Goal: Task Accomplishment & Management: Manage account settings

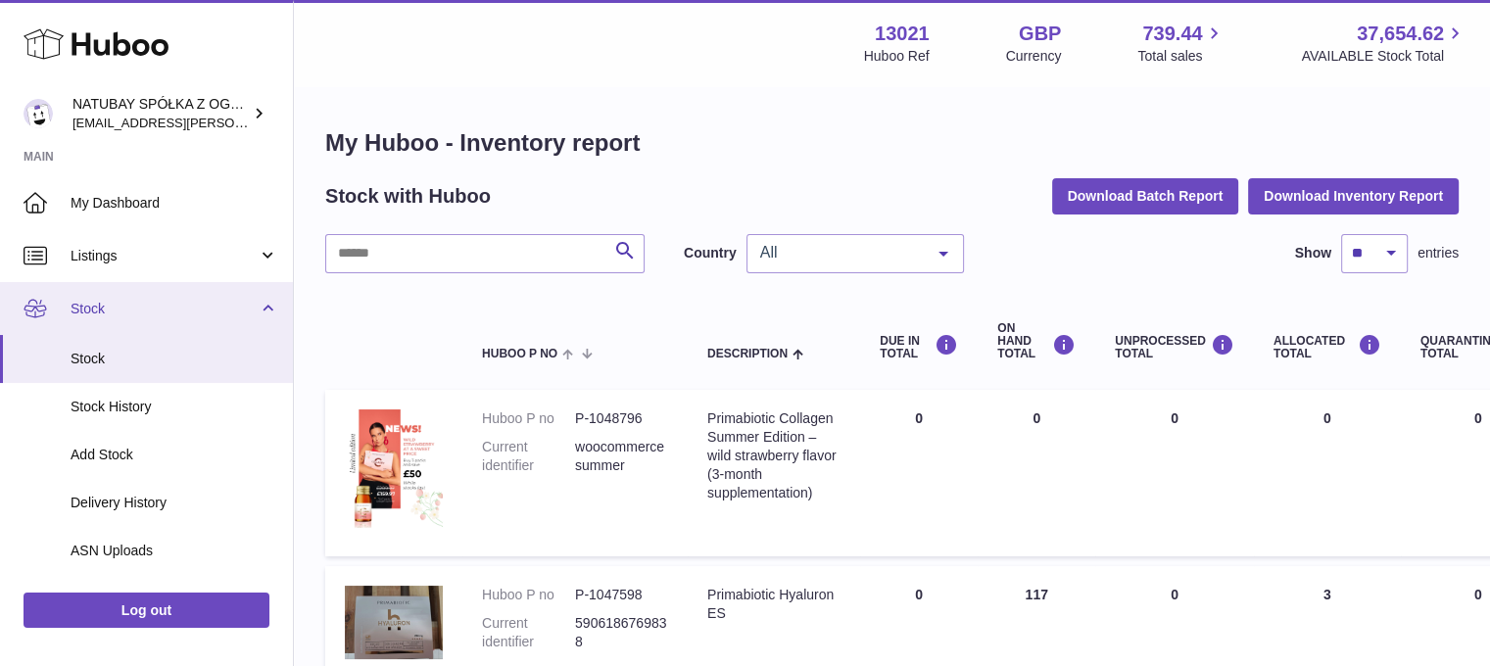
drag, startPoint x: 166, startPoint y: 312, endPoint x: 161, endPoint y: 332, distance: 20.2
click at [166, 312] on span "Stock" at bounding box center [164, 309] width 187 height 19
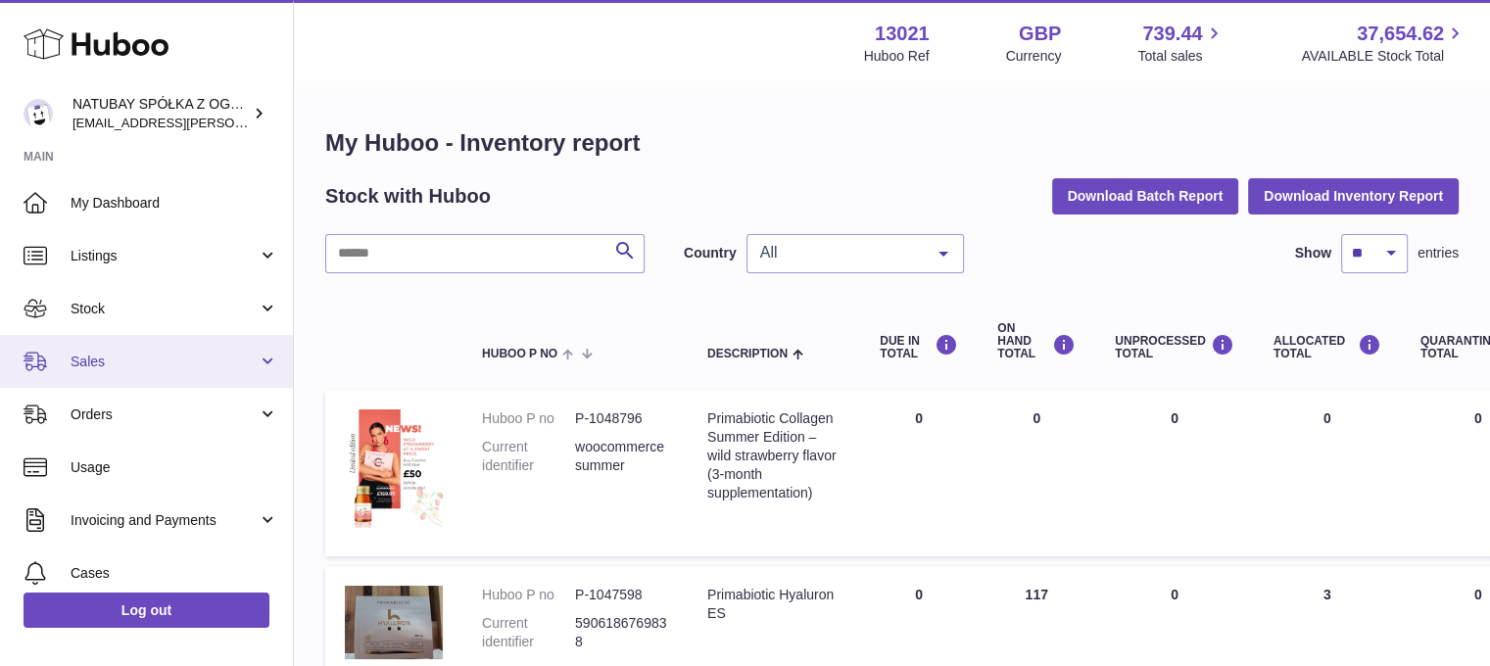
click at [149, 360] on span "Sales" at bounding box center [164, 362] width 187 height 19
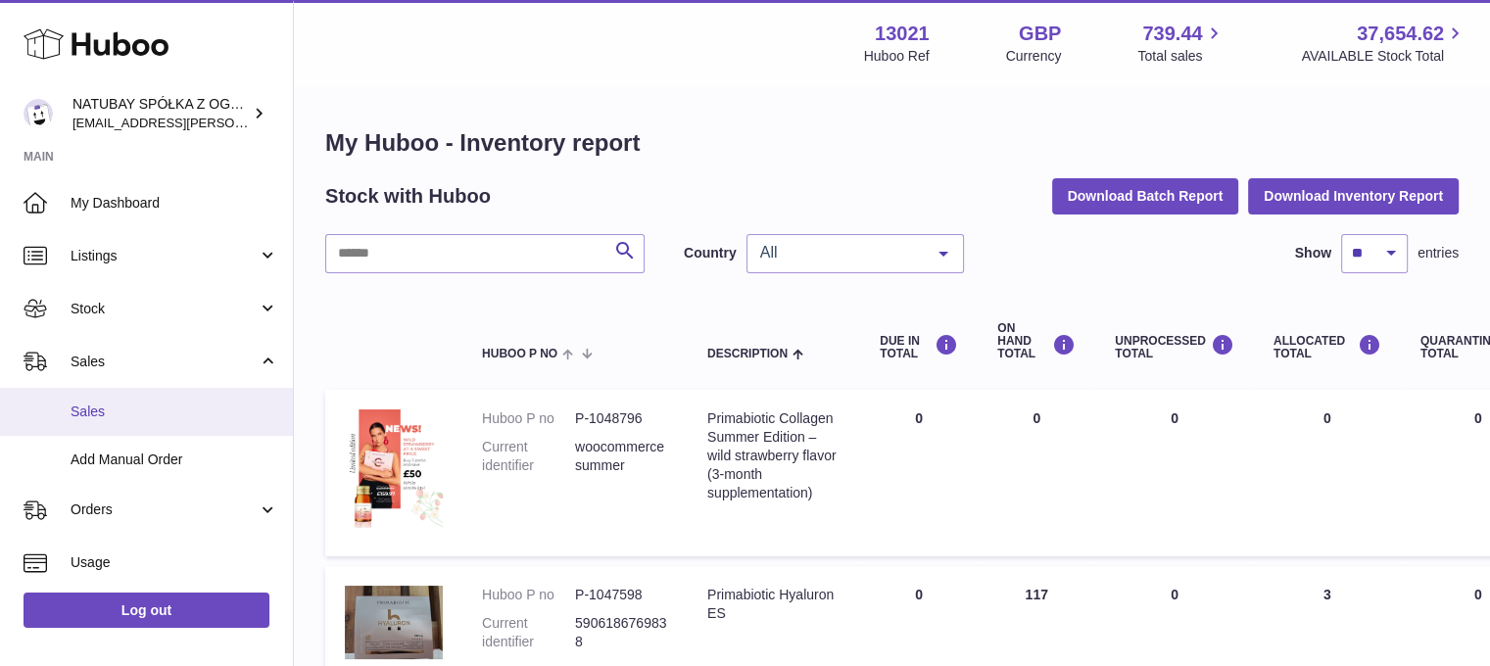
click at [172, 403] on span "Sales" at bounding box center [175, 412] width 208 height 19
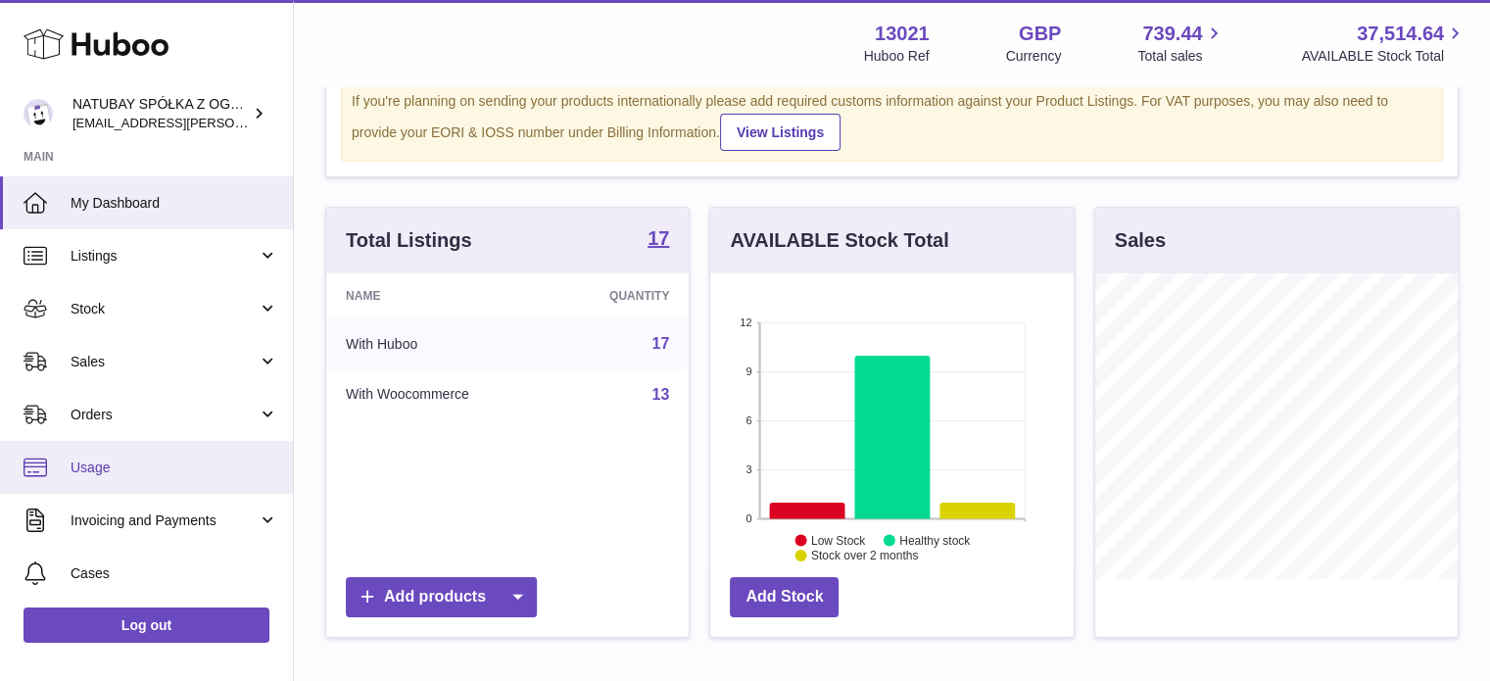
scroll to position [98, 0]
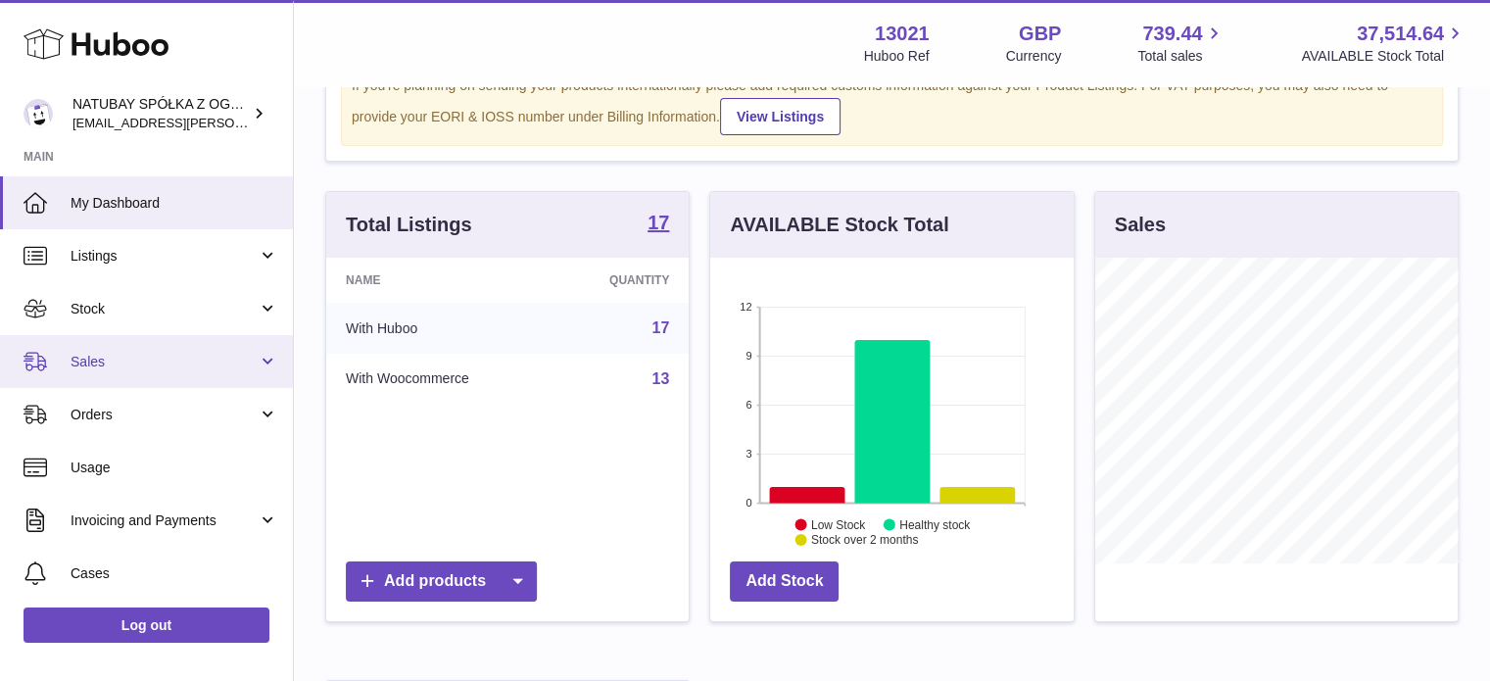
drag, startPoint x: 140, startPoint y: 358, endPoint x: 139, endPoint y: 383, distance: 25.5
click at [140, 358] on span "Sales" at bounding box center [164, 362] width 187 height 19
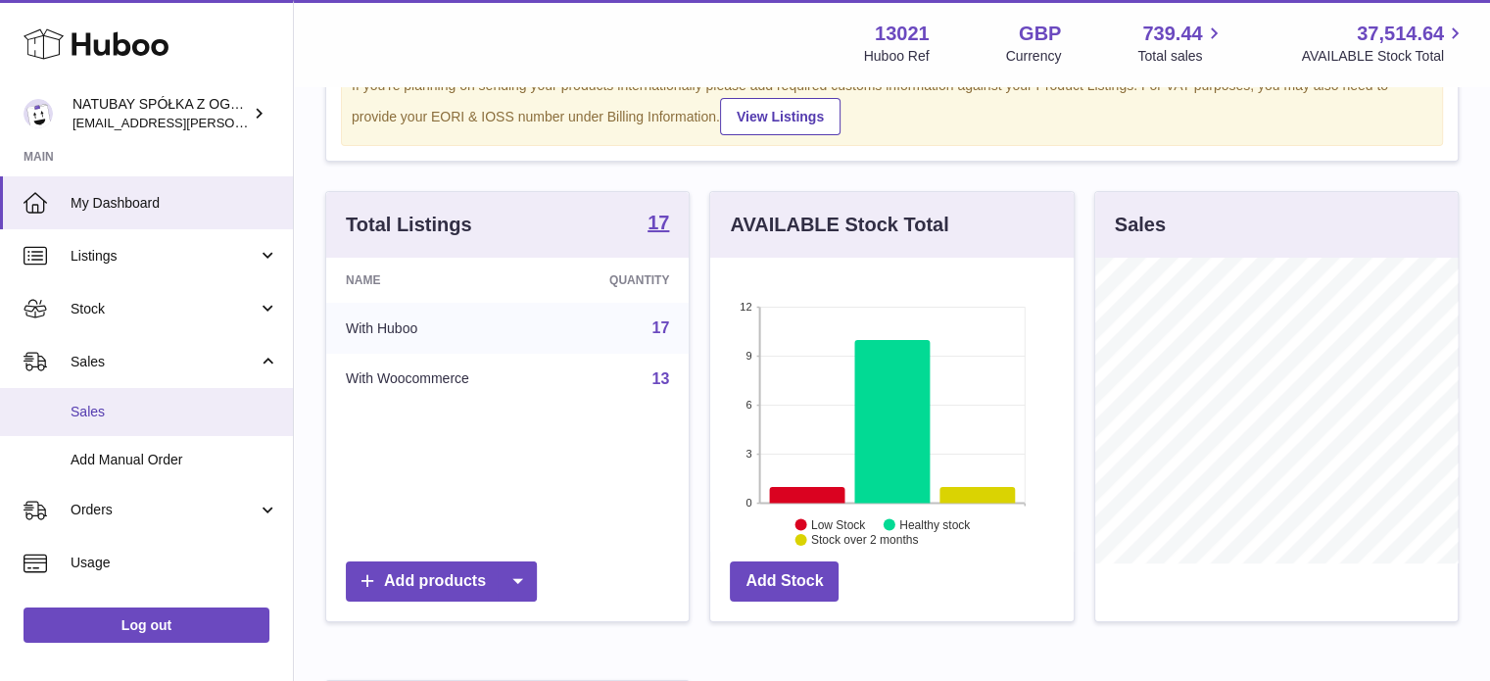
click at [135, 417] on span "Sales" at bounding box center [175, 412] width 208 height 19
